Goal: Information Seeking & Learning: Learn about a topic

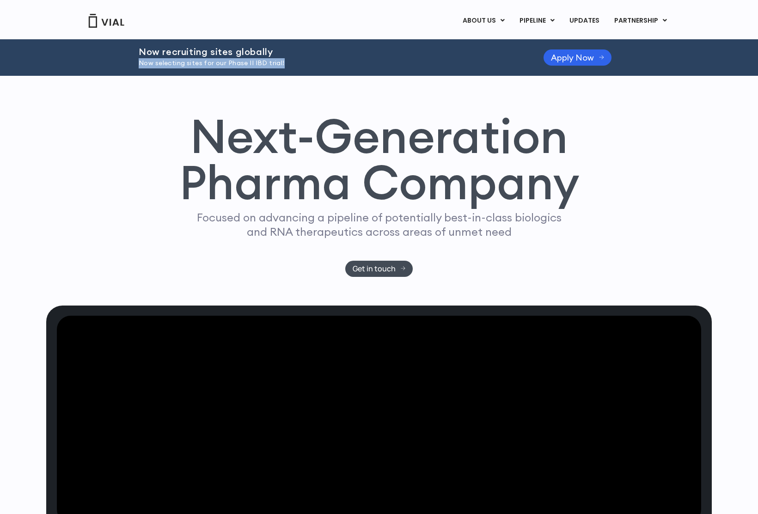
drag, startPoint x: 135, startPoint y: 67, endPoint x: 297, endPoint y: 65, distance: 162.3
click at [297, 65] on div "Now recruiting sites globally Now selecting sites for our Phase II IBD trial! A…" at bounding box center [379, 57] width 758 height 37
click at [293, 164] on h1 "Next-Generation Pharma Company" at bounding box center [379, 159] width 400 height 93
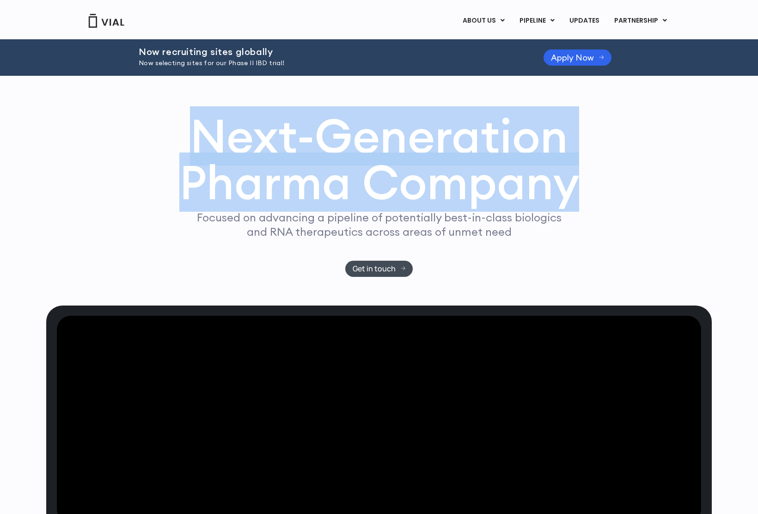
drag, startPoint x: 463, startPoint y: 167, endPoint x: 590, endPoint y: 207, distance: 132.8
click at [590, 207] on div "Next-Generation Pharma Company Focused on advancing a pipeline of potentially b…" at bounding box center [379, 195] width 592 height 164
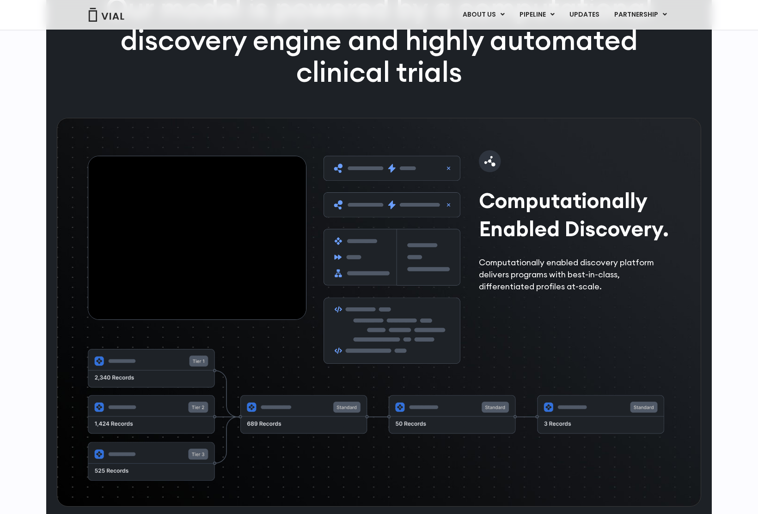
scroll to position [1480, 0]
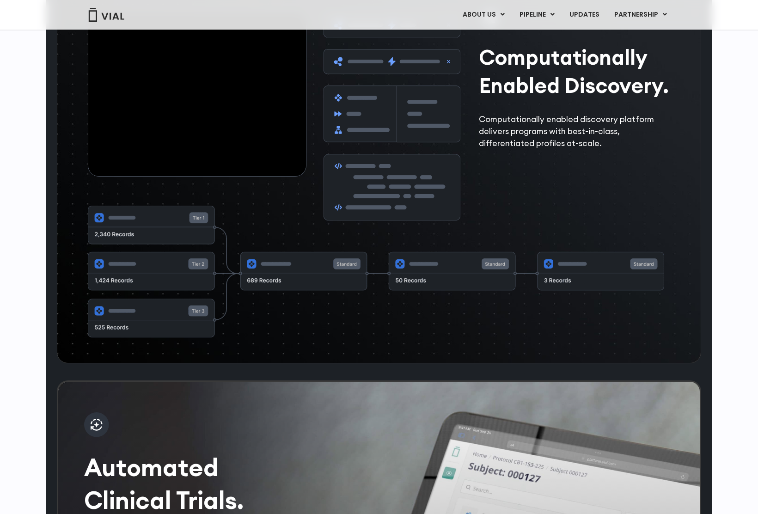
click at [268, 303] on img at bounding box center [376, 272] width 577 height 133
drag, startPoint x: 307, startPoint y: 273, endPoint x: 293, endPoint y: 301, distance: 32.1
click at [307, 273] on img at bounding box center [376, 272] width 577 height 133
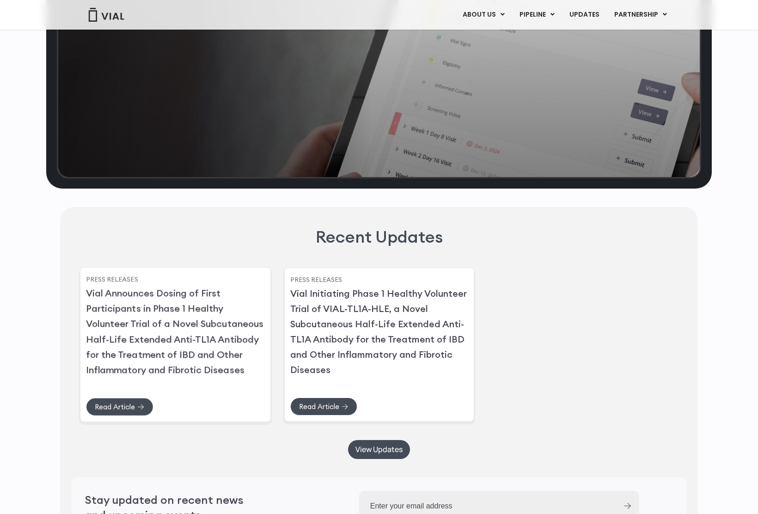
scroll to position [1803, 0]
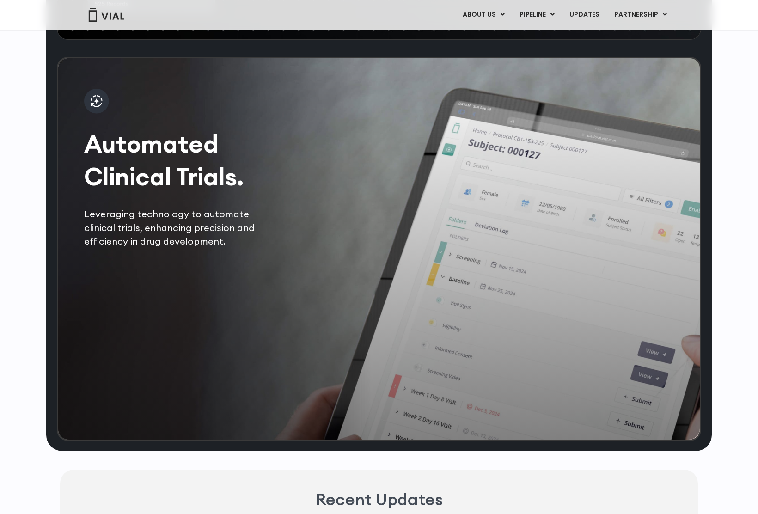
drag, startPoint x: 149, startPoint y: 338, endPoint x: 178, endPoint y: 333, distance: 29.9
click at [151, 339] on div "Automated Clinical Trials. Leveraging technology to automate clinical trials, e…" at bounding box center [379, 249] width 645 height 384
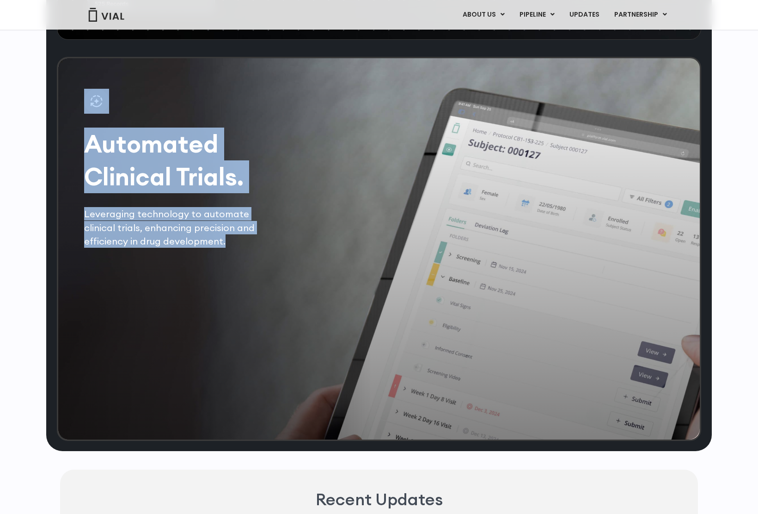
drag, startPoint x: 144, startPoint y: 263, endPoint x: 68, endPoint y: 177, distance: 114.6
click at [67, 201] on div "Automated Clinical Trials. Leveraging technology to automate clinical trials, e…" at bounding box center [379, 249] width 645 height 384
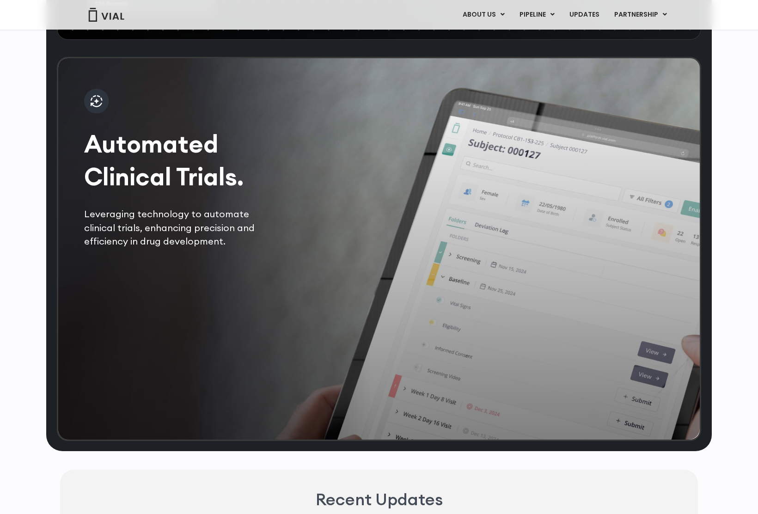
click at [83, 169] on div "Automated Clinical Trials. Leveraging technology to automate clinical trials, e…" at bounding box center [379, 249] width 645 height 384
drag, startPoint x: 92, startPoint y: 171, endPoint x: 216, endPoint y: 282, distance: 167.0
click at [216, 282] on div "Automated Clinical Trials. Leveraging technology to automate clinical trials, e…" at bounding box center [379, 249] width 645 height 384
click at [166, 248] on p "Leveraging technology to automate clinical trials, enhancing precision and effi…" at bounding box center [180, 227] width 193 height 41
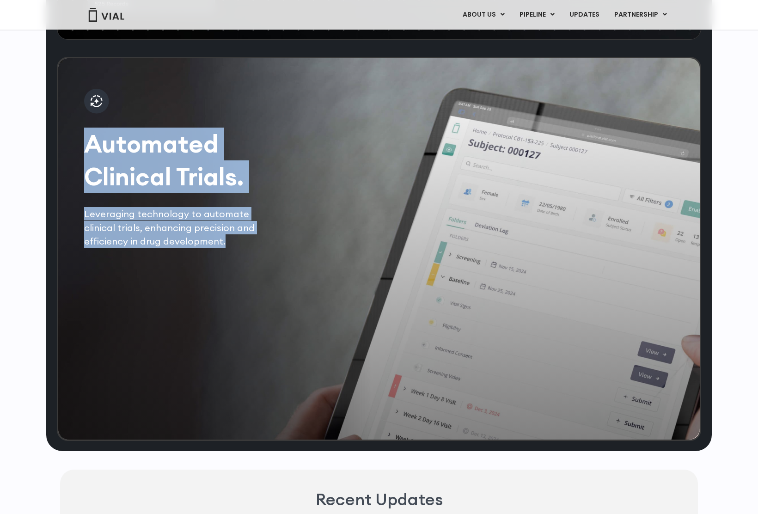
drag, startPoint x: 147, startPoint y: 266, endPoint x: 86, endPoint y: 173, distance: 111.2
click at [86, 173] on div "Automated Clinical Trials. Leveraging technology to automate clinical trials, e…" at bounding box center [180, 168] width 193 height 159
click at [86, 173] on h2 "Automated Clinical Trials." at bounding box center [180, 161] width 193 height 66
drag, startPoint x: 86, startPoint y: 173, endPoint x: 167, endPoint y: 274, distance: 128.9
click at [167, 248] on div "Automated Clinical Trials. Leveraging technology to automate clinical trials, e…" at bounding box center [180, 168] width 193 height 159
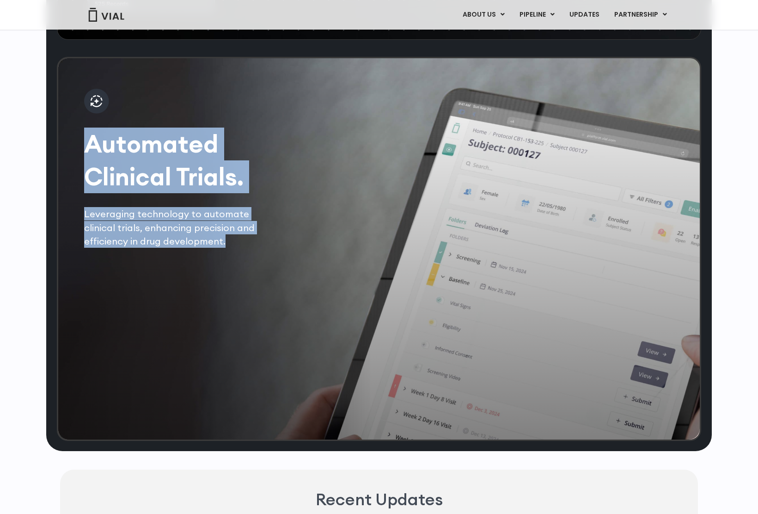
click at [167, 248] on p "Leveraging technology to automate clinical trials, enhancing precision and effi…" at bounding box center [180, 227] width 193 height 41
drag, startPoint x: 167, startPoint y: 269, endPoint x: 92, endPoint y: 176, distance: 119.0
click at [92, 176] on div "Automated Clinical Trials. Leveraging technology to automate clinical trials, e…" at bounding box center [180, 168] width 193 height 159
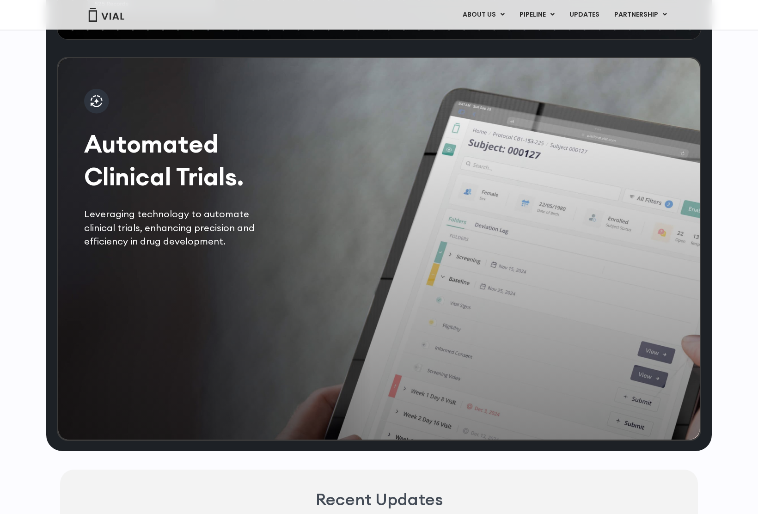
click at [254, 288] on div "Automated Clinical Trials. Leveraging technology to automate clinical trials, e…" at bounding box center [379, 249] width 645 height 384
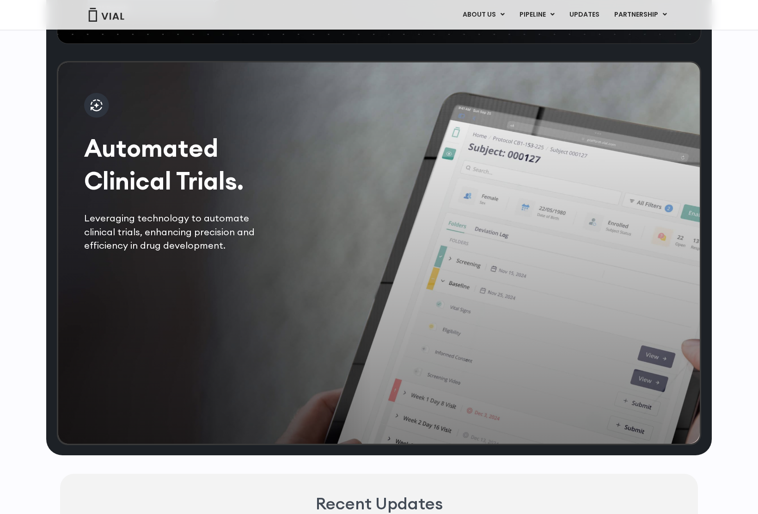
scroll to position [1789, 0]
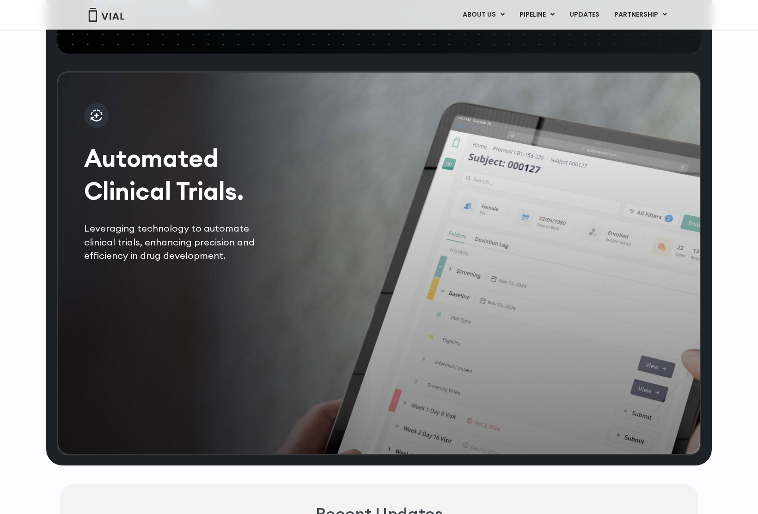
drag, startPoint x: 504, startPoint y: 281, endPoint x: 522, endPoint y: 347, distance: 68.5
click at [522, 347] on div "Automated Clinical Trials. Leveraging technology to automate clinical trials, e…" at bounding box center [379, 263] width 645 height 384
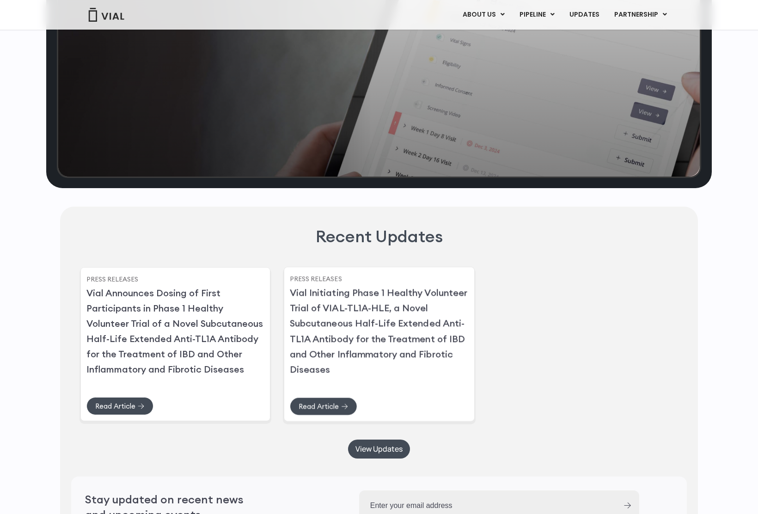
scroll to position [2297, 0]
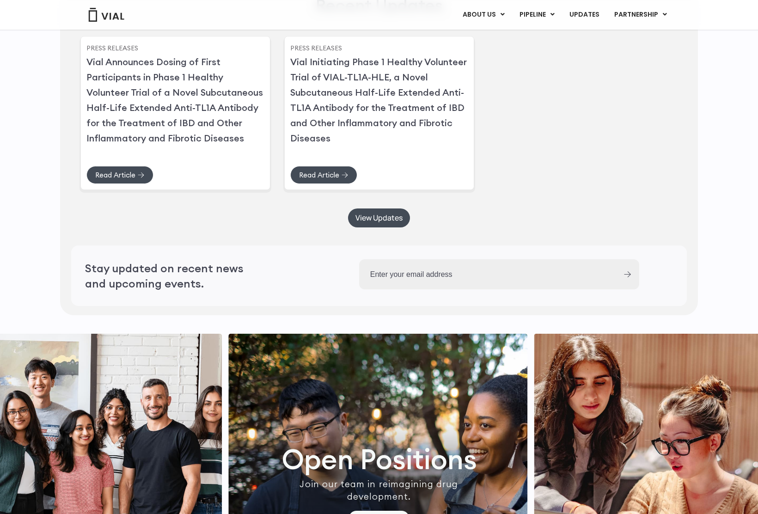
click at [417, 289] on input "Work Email (Required)" at bounding box center [487, 274] width 257 height 30
click at [631, 277] on input "image" at bounding box center [627, 274] width 7 height 6
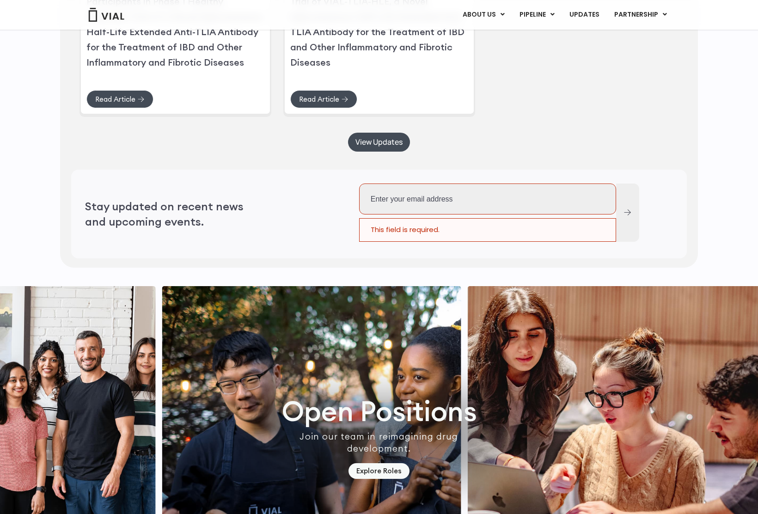
scroll to position [2557, 0]
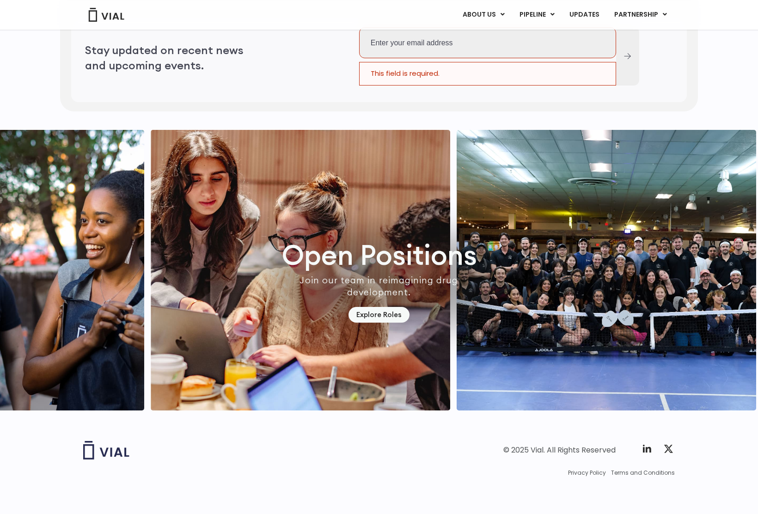
click at [328, 305] on img "2 / 7" at bounding box center [301, 270] width 300 height 281
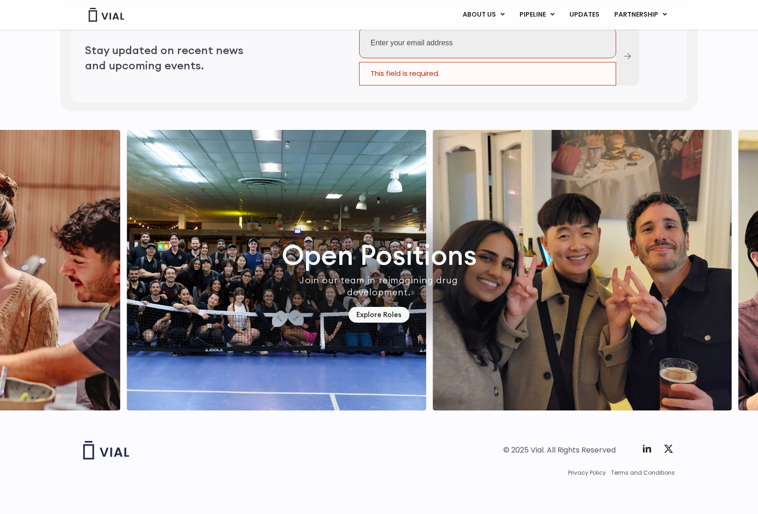
click at [495, 246] on img "4 / 7" at bounding box center [583, 270] width 300 height 281
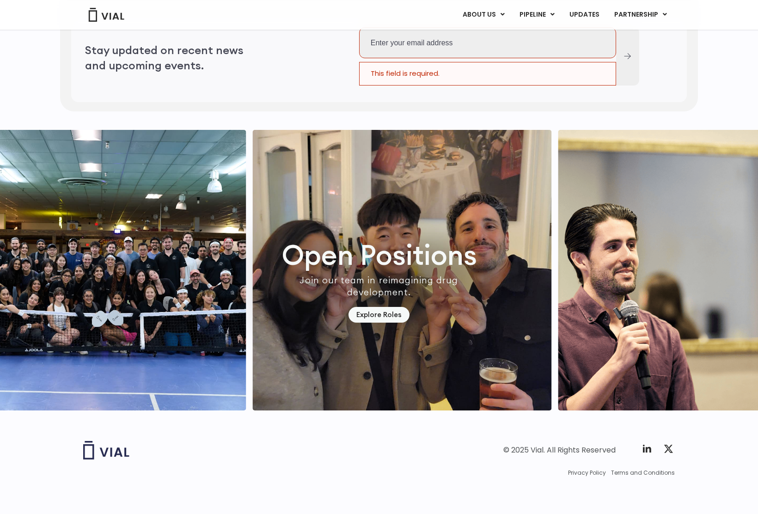
click at [522, 275] on img "4 / 7" at bounding box center [402, 270] width 300 height 281
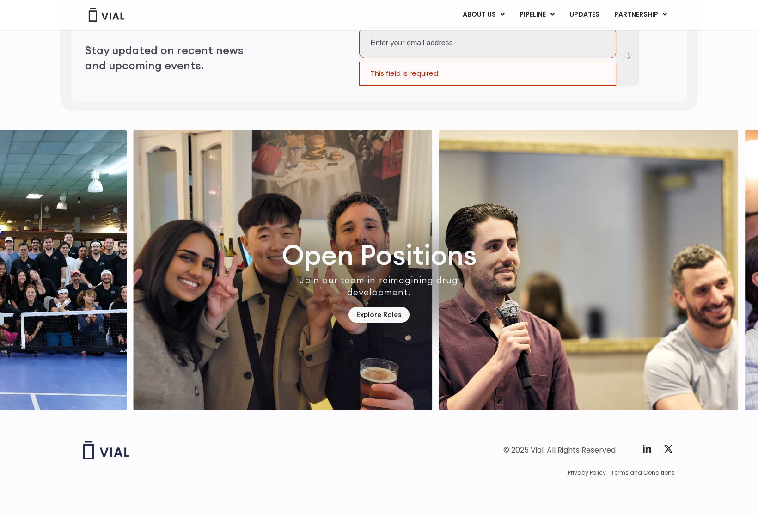
click at [578, 248] on img "5 / 7" at bounding box center [589, 270] width 300 height 281
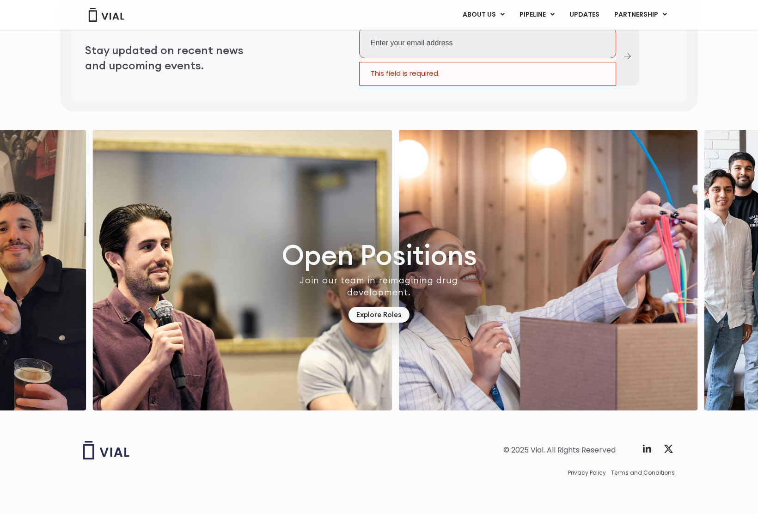
click at [515, 293] on img "6 / 7" at bounding box center [549, 270] width 300 height 281
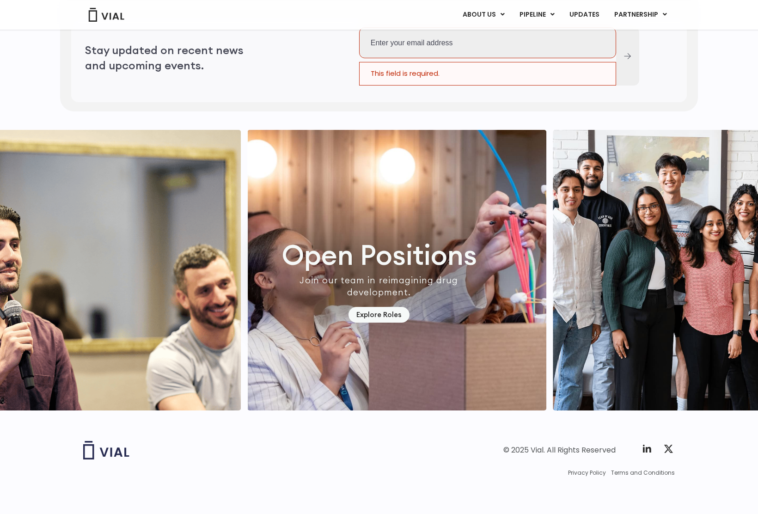
click at [508, 279] on img "6 / 7" at bounding box center [397, 270] width 300 height 281
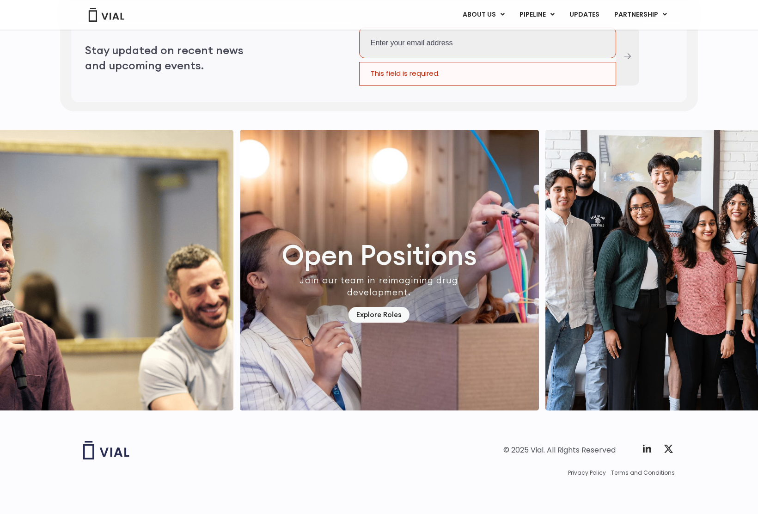
click at [546, 264] on img "7 / 7" at bounding box center [696, 270] width 300 height 281
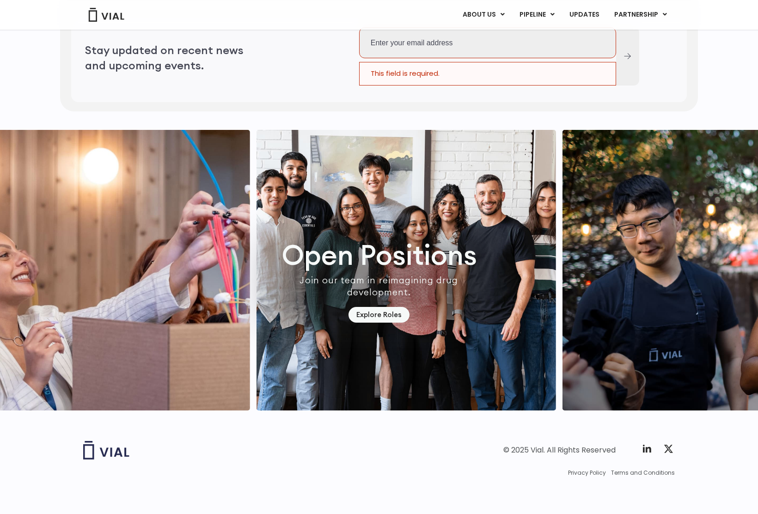
click at [327, 245] on img "7 / 7" at bounding box center [407, 270] width 300 height 281
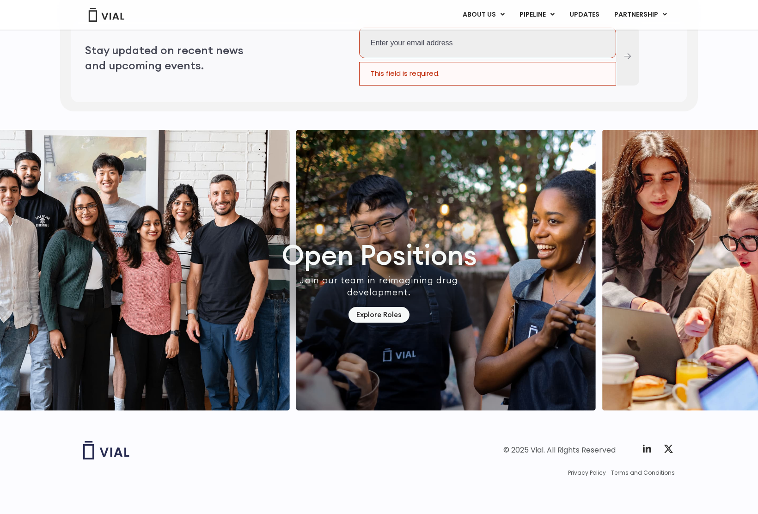
click at [197, 258] on img "7 / 7" at bounding box center [140, 270] width 300 height 281
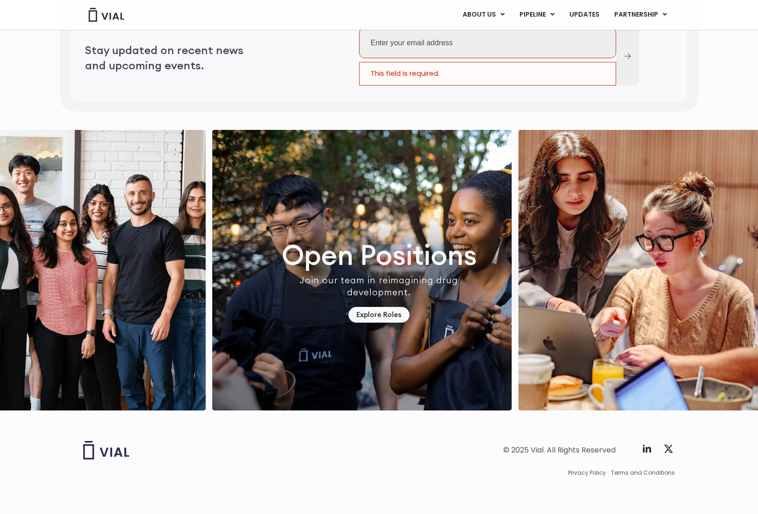
click at [237, 255] on img "1 / 7" at bounding box center [362, 270] width 300 height 281
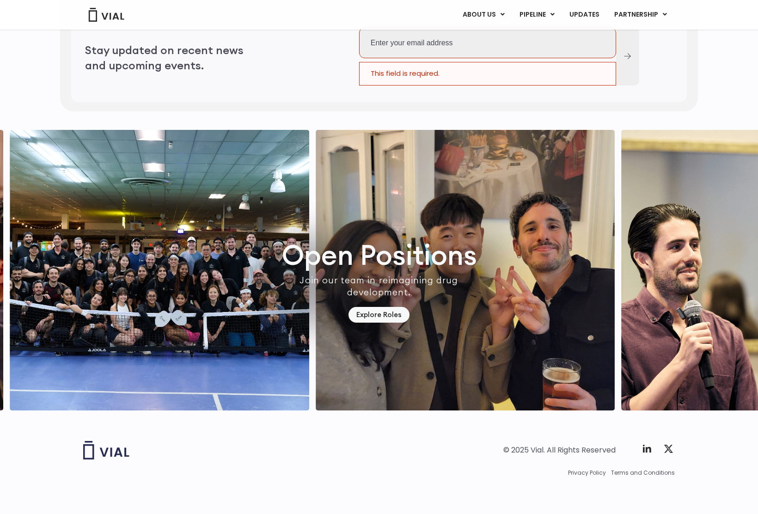
click at [250, 81] on div "Stay updated on recent news and upcoming events." at bounding box center [203, 57] width 265 height 88
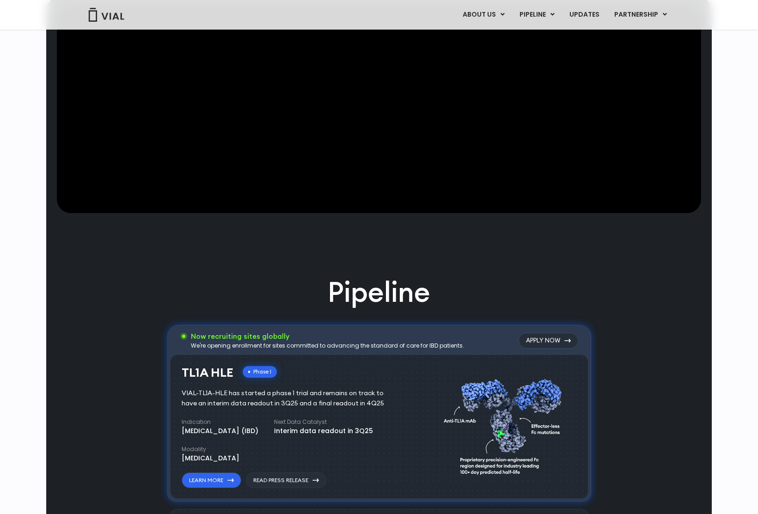
scroll to position [0, 0]
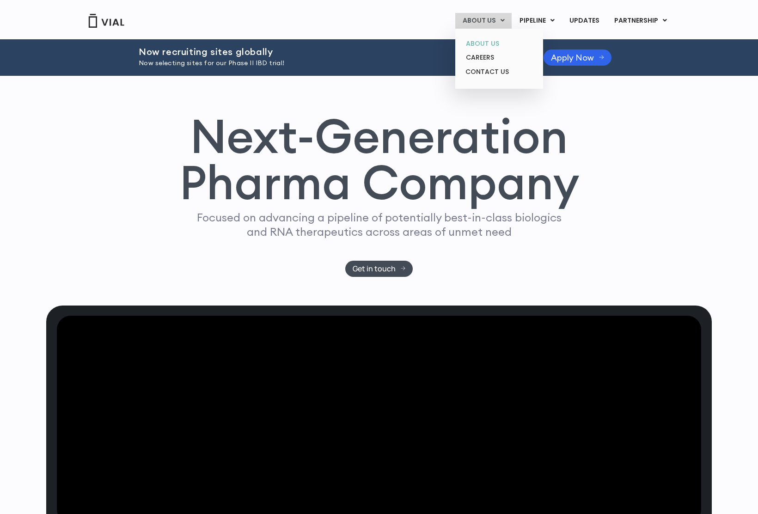
click at [504, 39] on link "ABOUT US" at bounding box center [499, 44] width 81 height 14
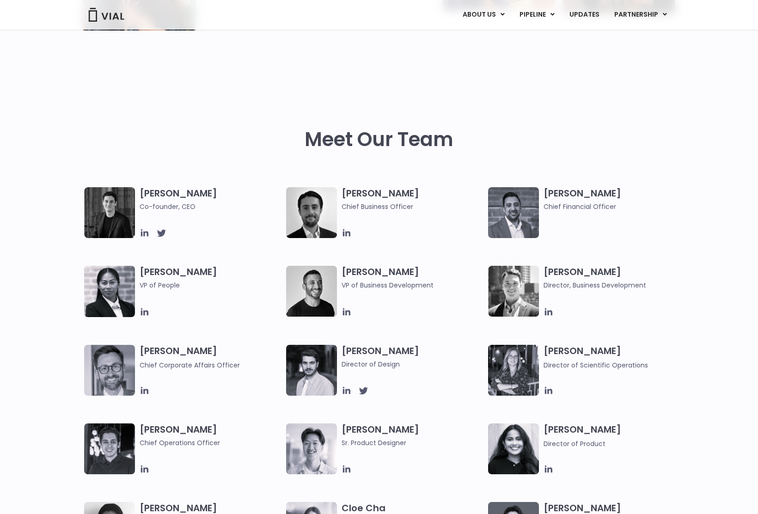
scroll to position [356, 0]
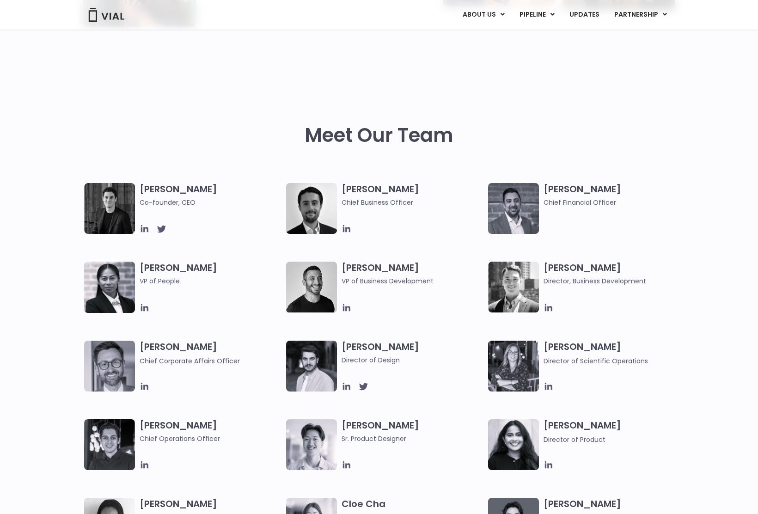
click at [162, 188] on h3 "[PERSON_NAME] Co-founder, CEO" at bounding box center [211, 195] width 142 height 25
drag, startPoint x: 354, startPoint y: 203, endPoint x: 335, endPoint y: 209, distance: 19.6
click at [336, 209] on div "[PERSON_NAME] Chief Business Officer" at bounding box center [387, 208] width 202 height 51
click at [309, 216] on img at bounding box center [311, 208] width 51 height 51
click at [218, 207] on span "Co-founder, CEO" at bounding box center [211, 202] width 142 height 10
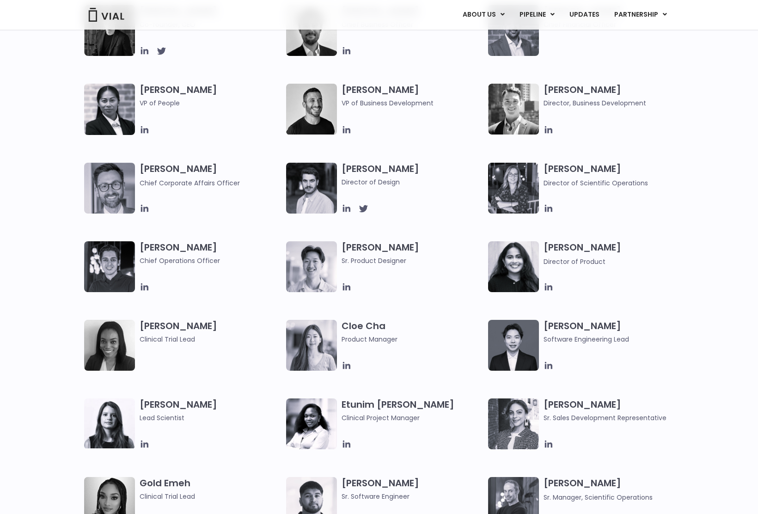
scroll to position [541, 0]
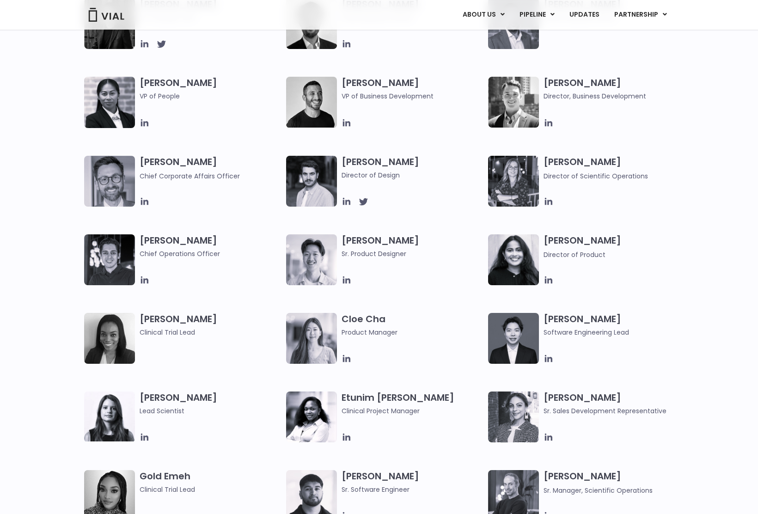
click at [527, 271] on img at bounding box center [513, 259] width 51 height 51
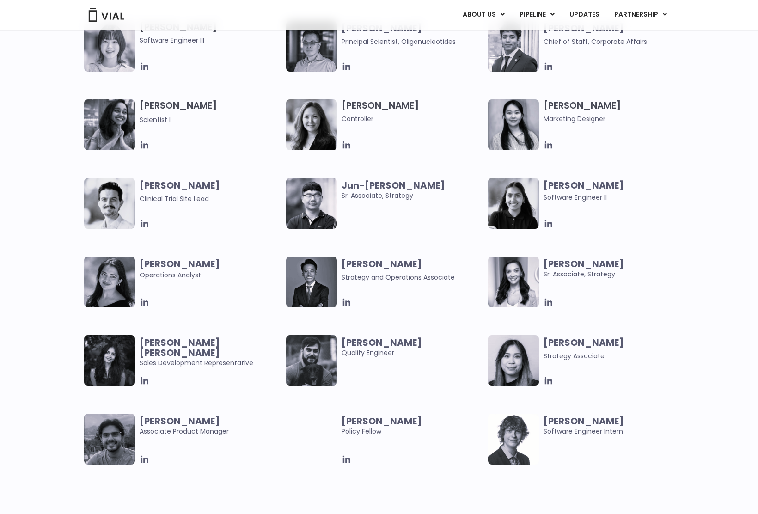
scroll to position [1836, 0]
